Goal: Information Seeking & Learning: Check status

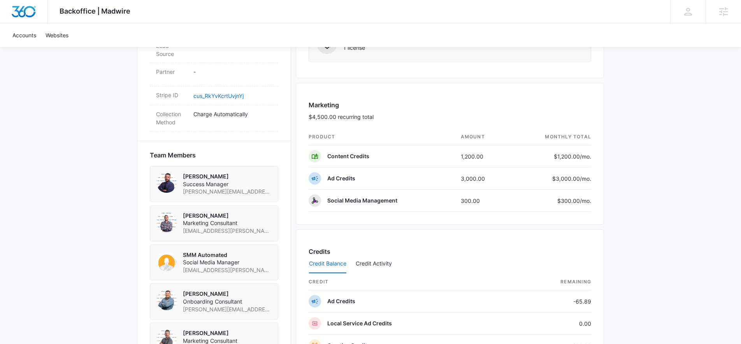
scroll to position [497, 0]
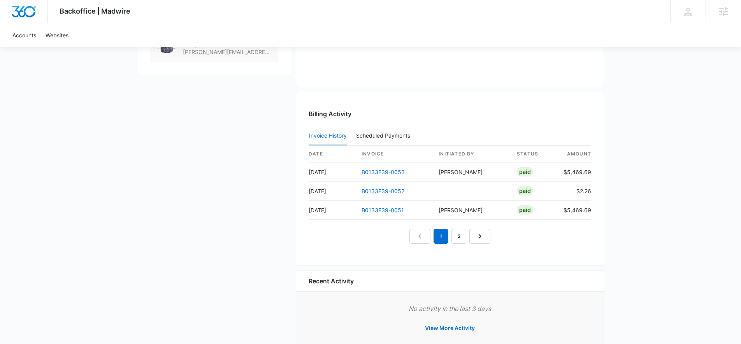
scroll to position [697, 0]
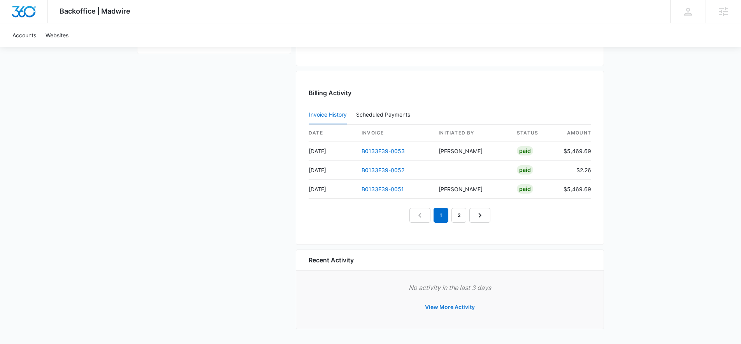
click at [459, 306] on button "View More Activity" at bounding box center [449, 307] width 65 height 19
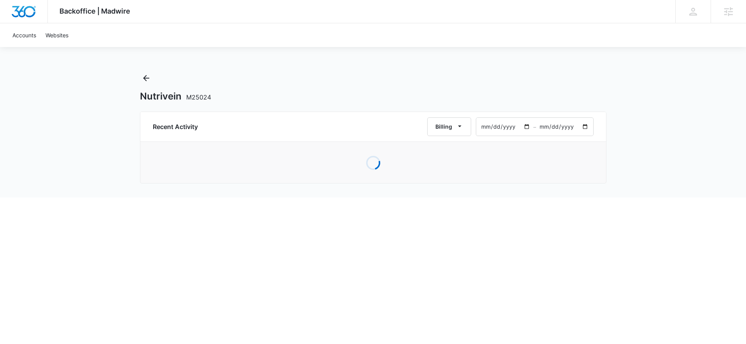
click at [496, 128] on input "[DATE]" at bounding box center [504, 127] width 57 height 18
click at [524, 126] on input "[DATE]" at bounding box center [504, 127] width 57 height 18
type input "[DATE]"
click at [585, 128] on input "[DATE]" at bounding box center [564, 127] width 57 height 18
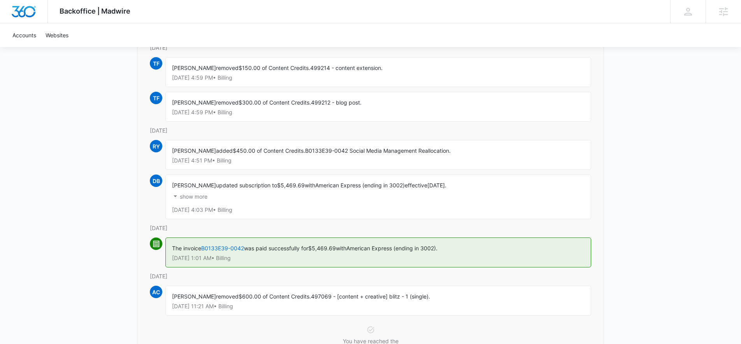
scroll to position [67, 0]
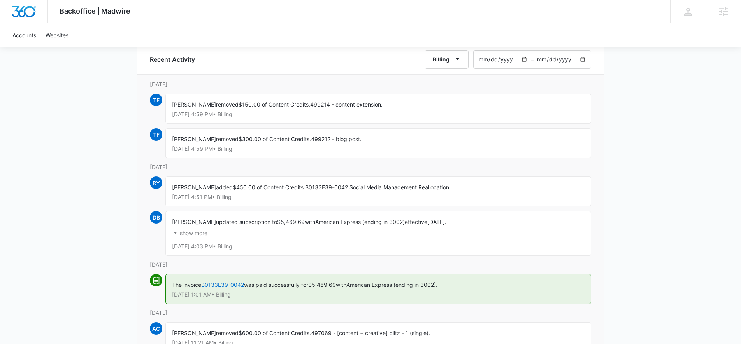
click at [582, 62] on input "[DATE]" at bounding box center [561, 60] width 57 height 18
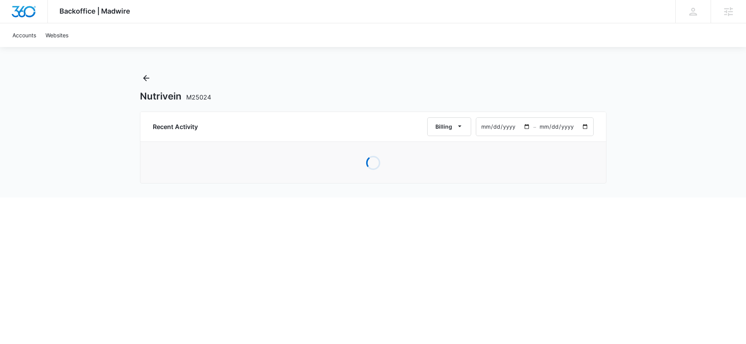
type input "[DATE]"
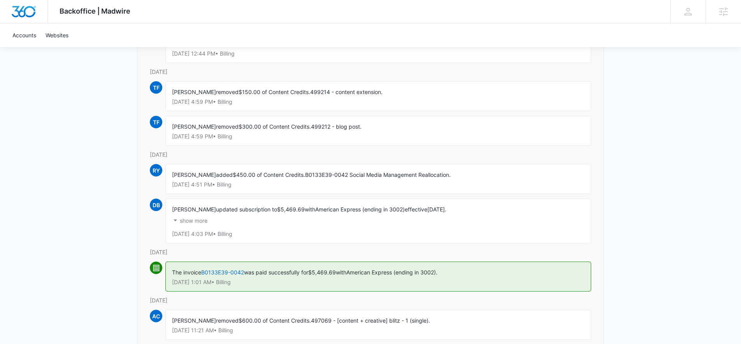
scroll to position [285, 0]
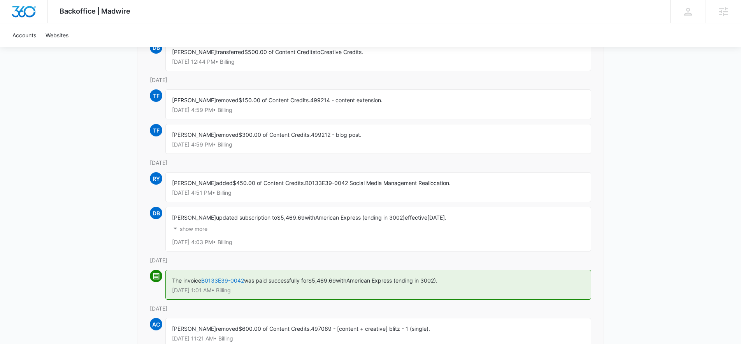
click at [183, 229] on p "show more" at bounding box center [194, 228] width 28 height 5
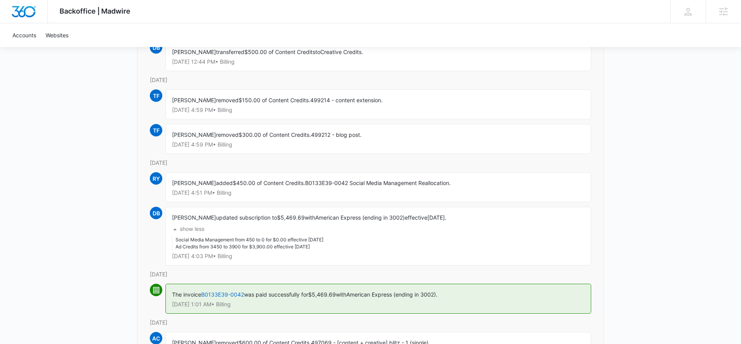
click at [191, 227] on p "show less" at bounding box center [192, 228] width 25 height 5
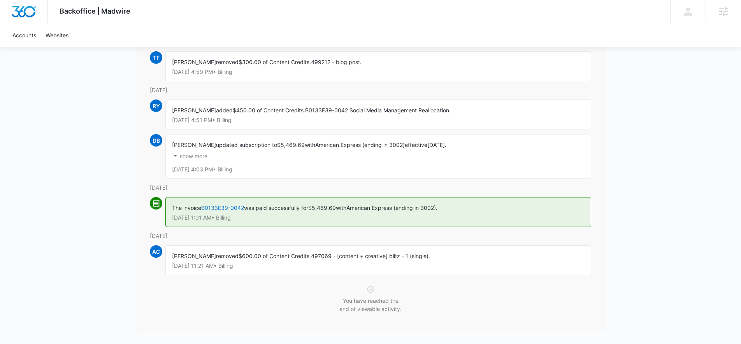
scroll to position [359, 0]
click at [233, 205] on link "B0133E39-0042" at bounding box center [222, 206] width 43 height 7
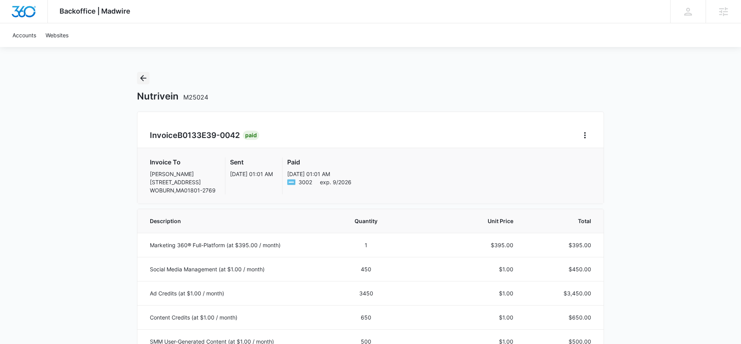
click at [142, 80] on icon "Back" at bounding box center [143, 78] width 6 height 6
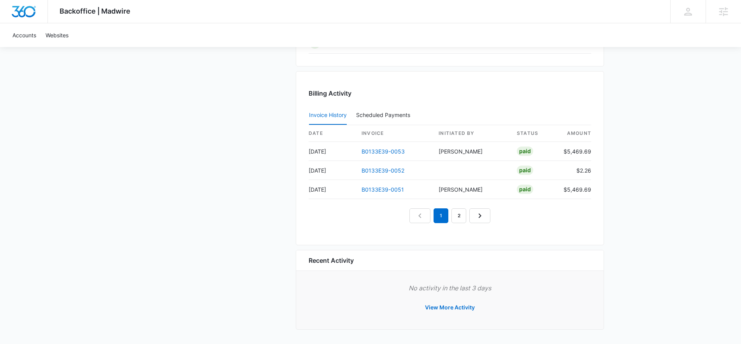
scroll to position [713, 0]
click at [455, 309] on button "View More Activity" at bounding box center [449, 307] width 65 height 19
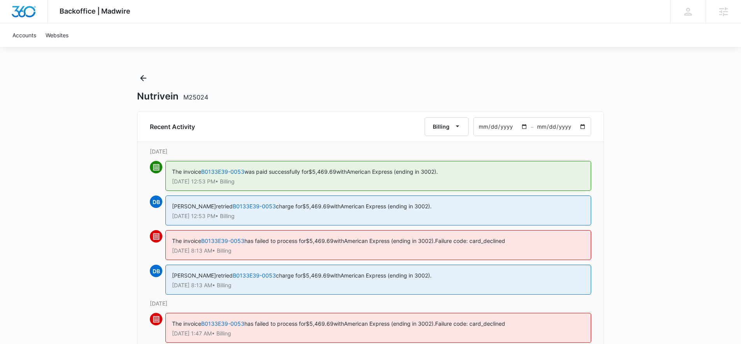
click at [523, 126] on input "[DATE]" at bounding box center [501, 127] width 57 height 18
type input "[DATE]"
click at [581, 126] on input "[DATE]" at bounding box center [561, 127] width 57 height 18
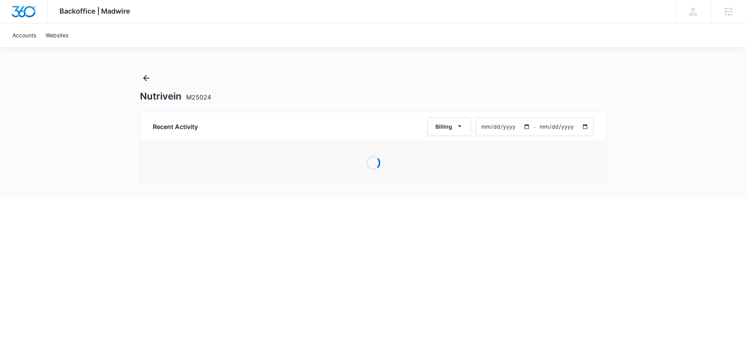
type input "[DATE]"
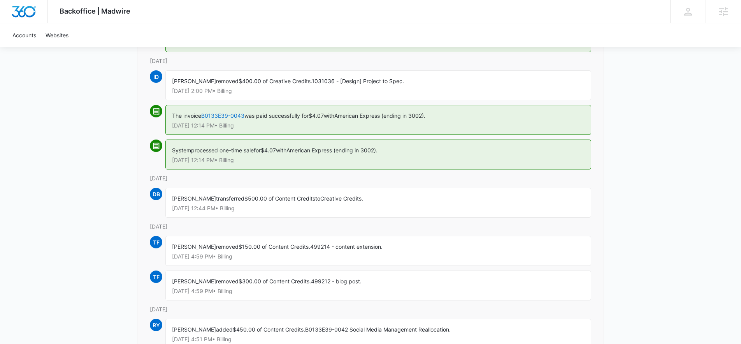
scroll to position [142, 0]
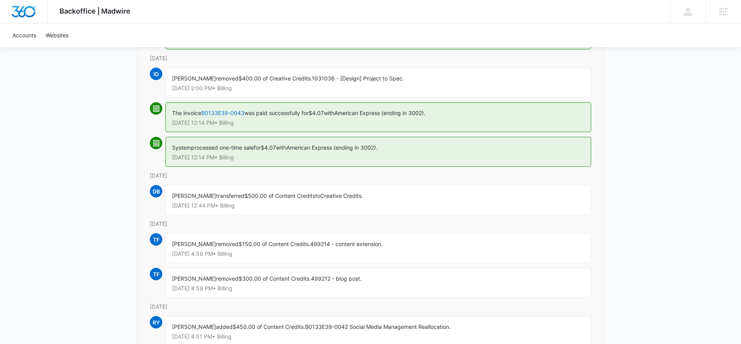
click at [645, 140] on div "Backoffice | Madwire Apps Settings ED [PERSON_NAME] [PERSON_NAME][EMAIL_ADDRESS…" at bounding box center [370, 210] width 741 height 704
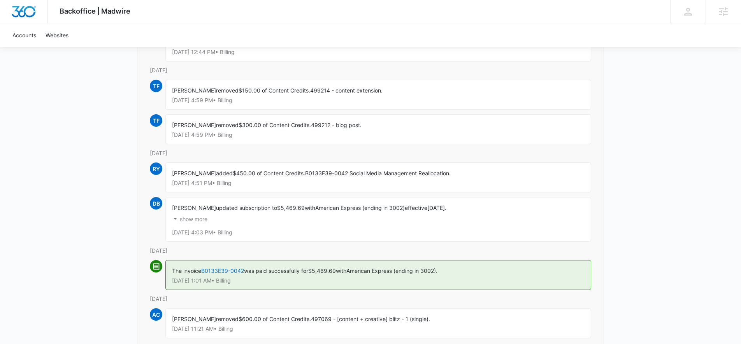
scroll to position [295, 0]
drag, startPoint x: 305, startPoint y: 173, endPoint x: 348, endPoint y: 172, distance: 42.4
click at [348, 172] on span "B0133E39-0042 Social Media Management Reallocation." at bounding box center [377, 173] width 145 height 7
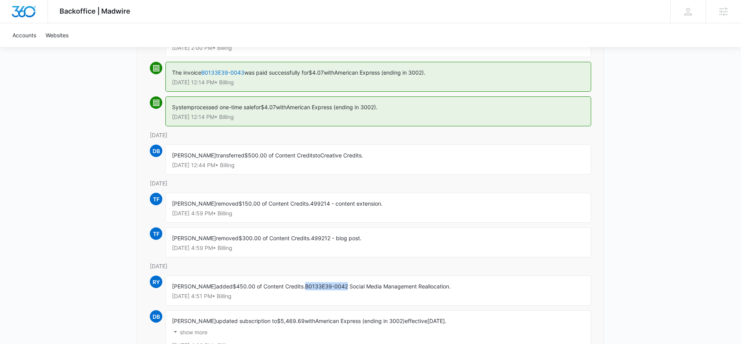
scroll to position [298, 0]
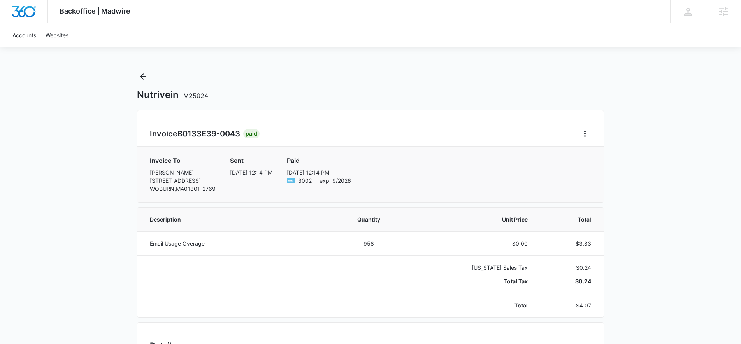
scroll to position [3, 0]
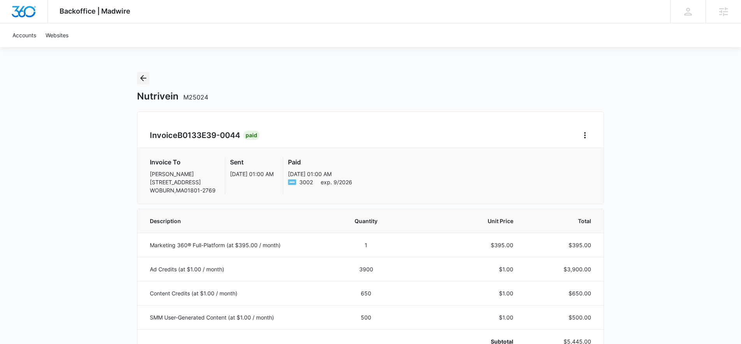
click at [142, 77] on icon "Back" at bounding box center [142, 78] width 9 height 9
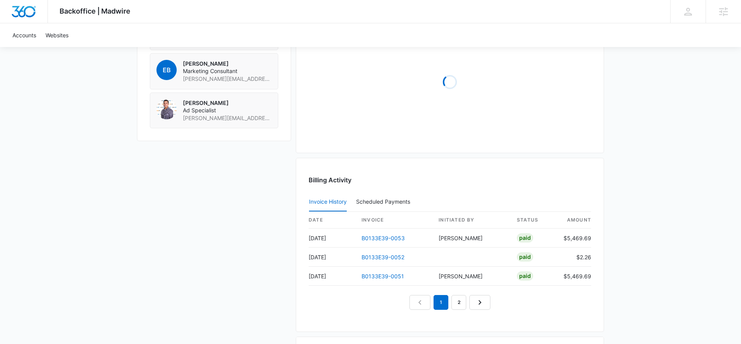
scroll to position [697, 0]
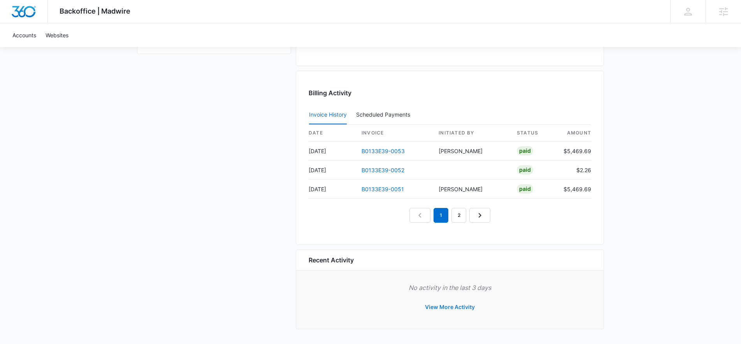
click at [437, 310] on button "View More Activity" at bounding box center [449, 307] width 65 height 19
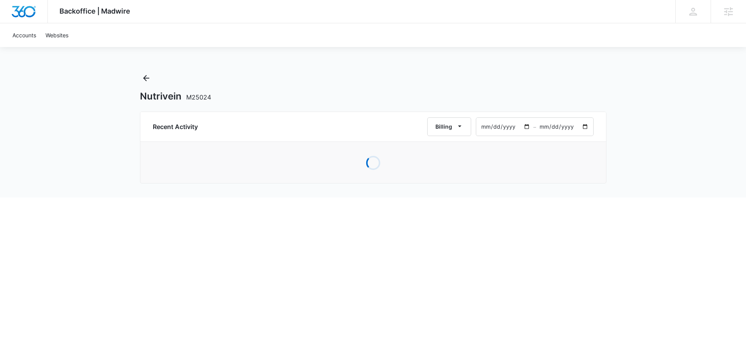
click at [530, 128] on input "[DATE]" at bounding box center [504, 127] width 57 height 18
type input "[DATE]"
click at [584, 126] on input "[DATE]" at bounding box center [564, 127] width 57 height 18
type input "[DATE]"
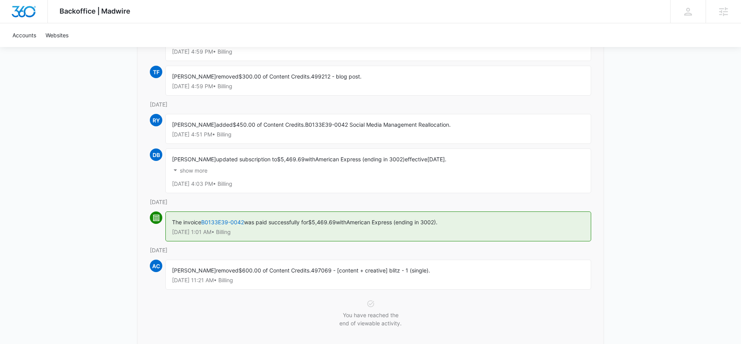
scroll to position [145, 0]
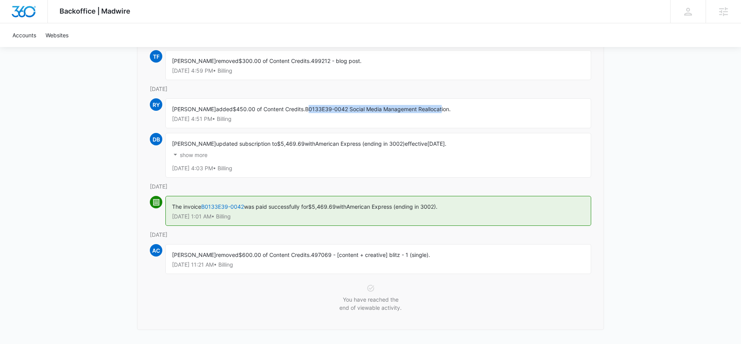
drag, startPoint x: 308, startPoint y: 110, endPoint x: 441, endPoint y: 109, distance: 133.8
click at [441, 109] on span "B0133E39-0042 Social Media Management Reallocation." at bounding box center [377, 109] width 145 height 7
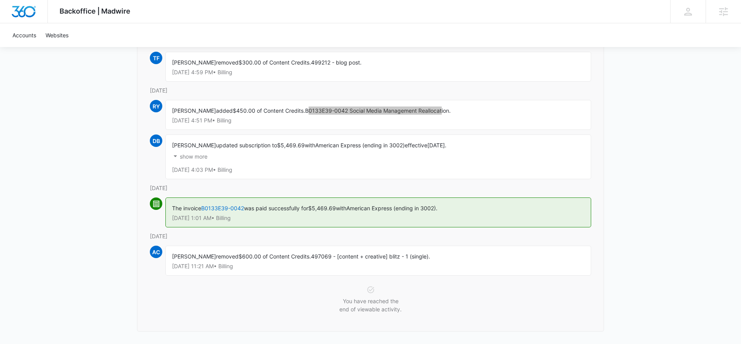
scroll to position [142, 0]
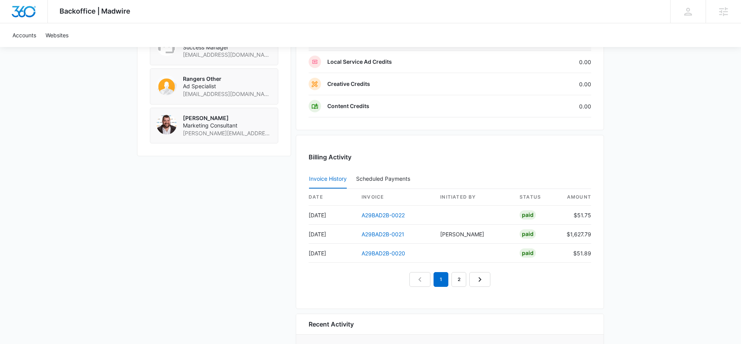
scroll to position [672, 0]
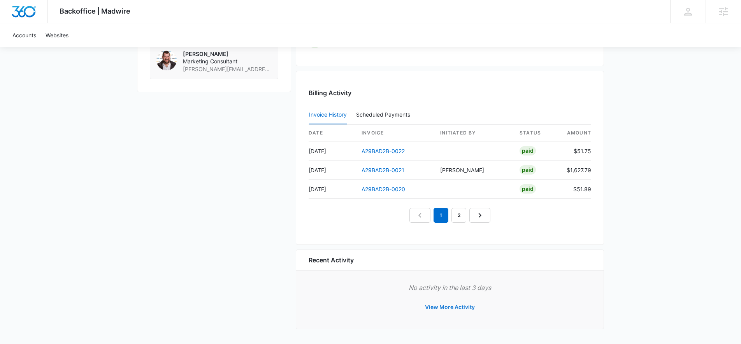
click at [460, 310] on button "View More Activity" at bounding box center [449, 307] width 65 height 19
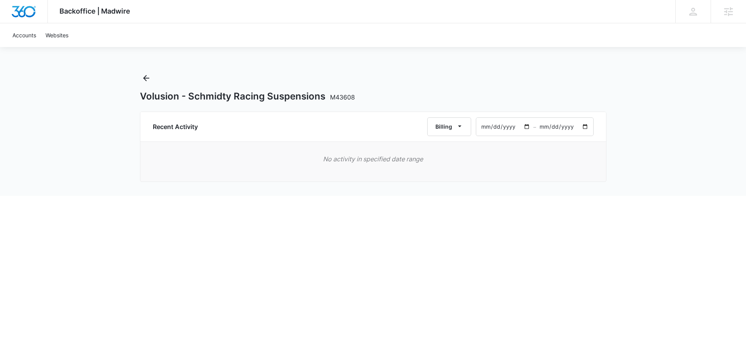
click at [525, 126] on input "2025-06-12" at bounding box center [504, 127] width 57 height 18
type input "2024-06-01"
click at [583, 128] on input "[DATE]" at bounding box center [564, 127] width 57 height 18
type input "2024-08-01"
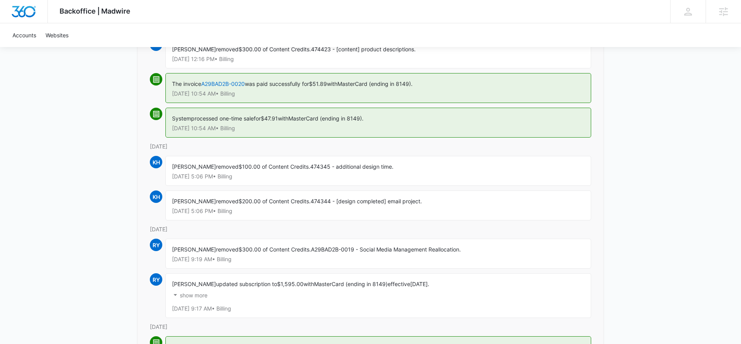
scroll to position [137, 0]
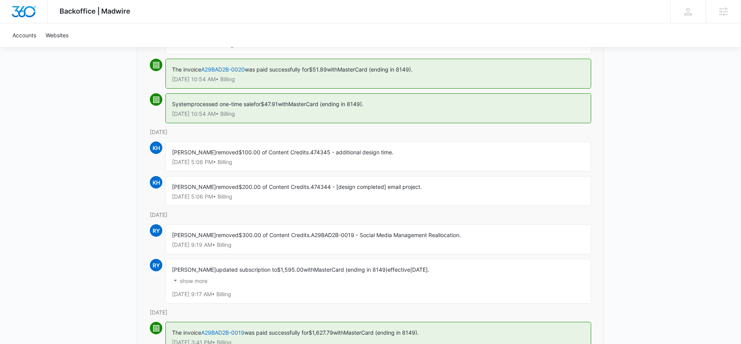
drag, startPoint x: 215, startPoint y: 235, endPoint x: 264, endPoint y: 235, distance: 49.0
click at [264, 235] on div "Rochelle Young removed $300.00 of Content Credits. A29BAD2B-0019 - Social Media…" at bounding box center [377, 239] width 425 height 30
drag, startPoint x: 172, startPoint y: 234, endPoint x: 307, endPoint y: 235, distance: 135.4
click at [307, 235] on div "Rochelle Young removed $300.00 of Content Credits. A29BAD2B-0019 - Social Media…" at bounding box center [377, 239] width 425 height 30
